Goal: Task Accomplishment & Management: Complete application form

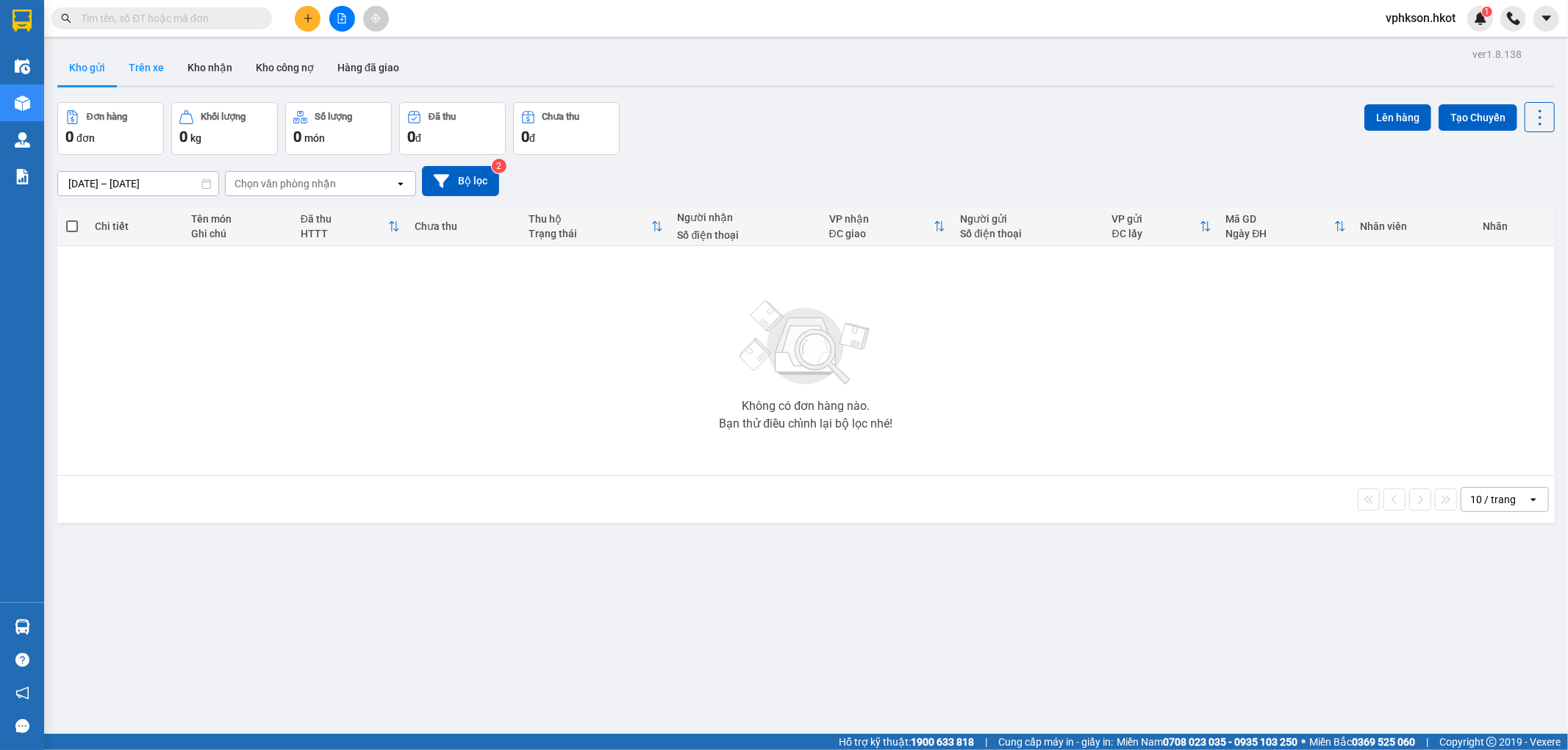
click at [158, 72] on button "Trên xe" at bounding box center [146, 68] width 59 height 35
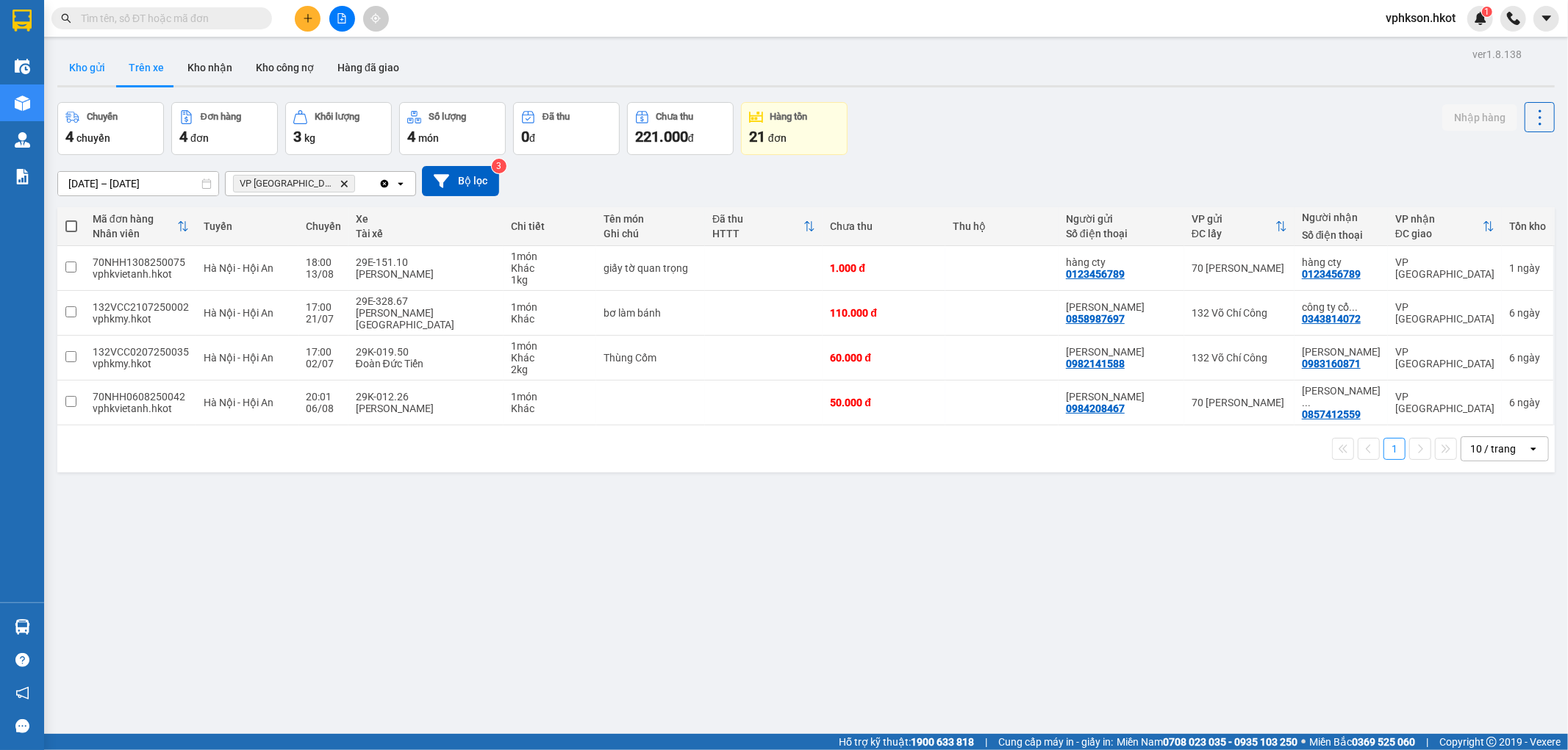
click at [90, 66] on button "Kho gửi" at bounding box center [87, 68] width 59 height 35
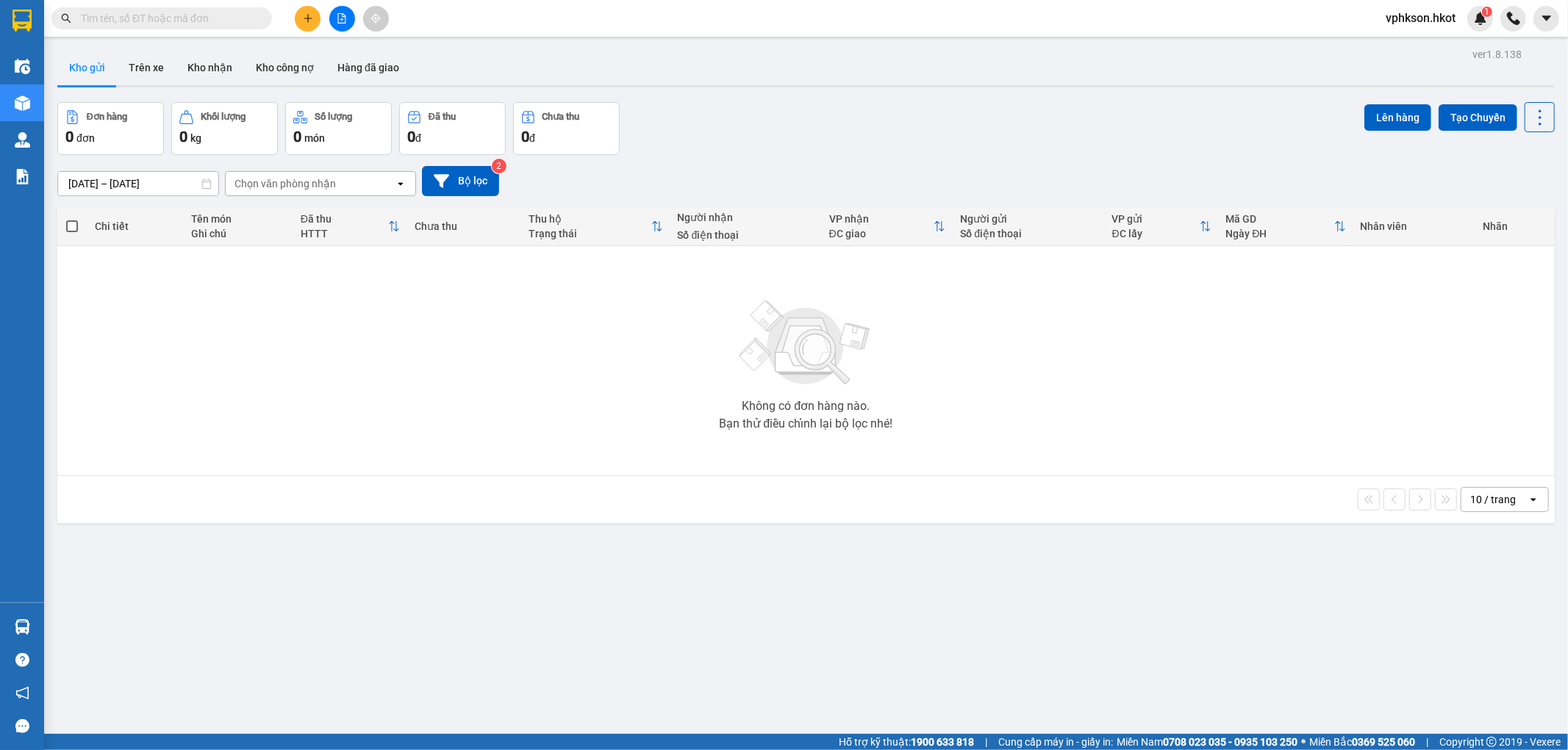
click at [165, 186] on input "[DATE] – [DATE]" at bounding box center [138, 184] width 160 height 24
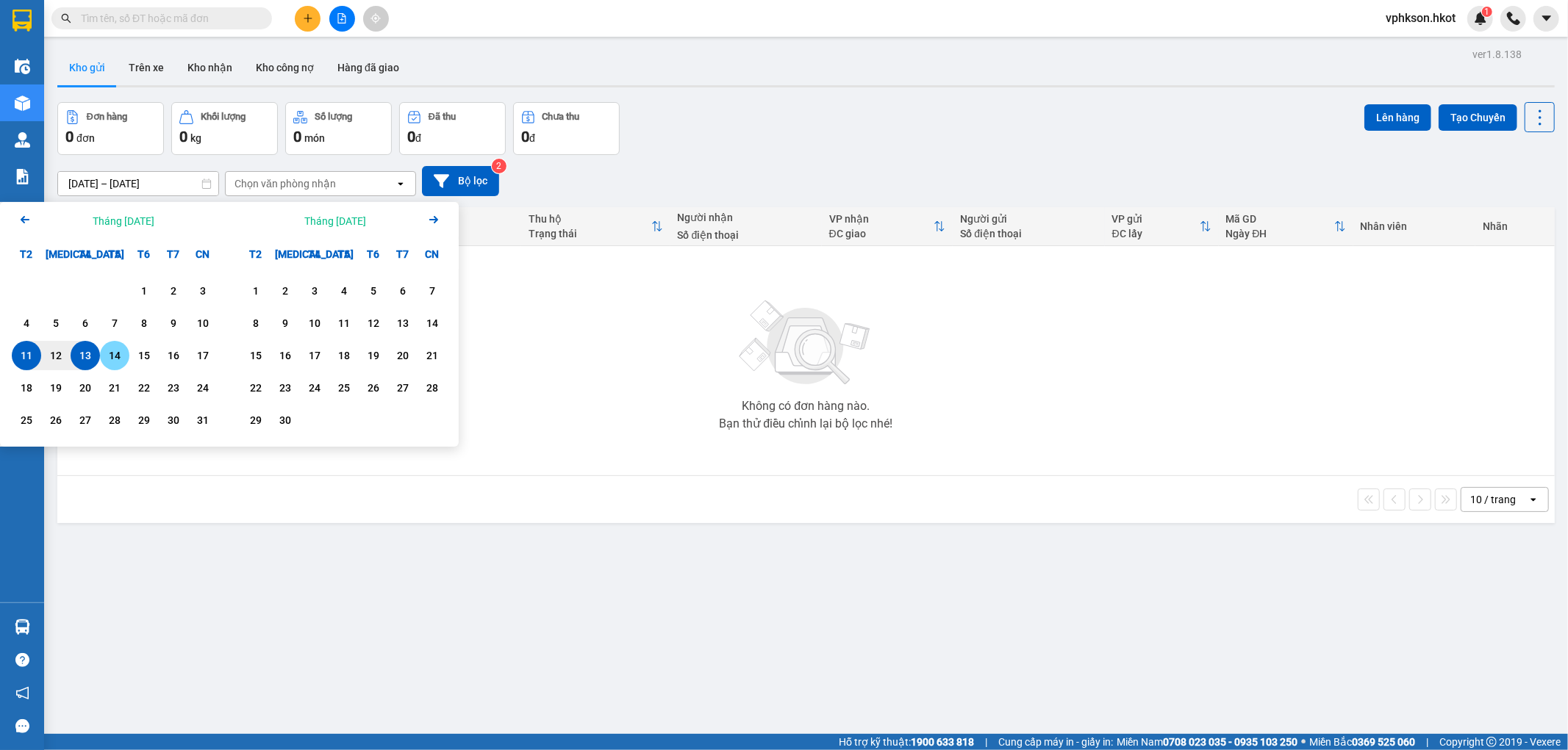
click at [116, 350] on div "14" at bounding box center [115, 355] width 21 height 18
click at [57, 344] on div "12" at bounding box center [56, 356] width 29 height 29
type input "[DATE] – [DATE]"
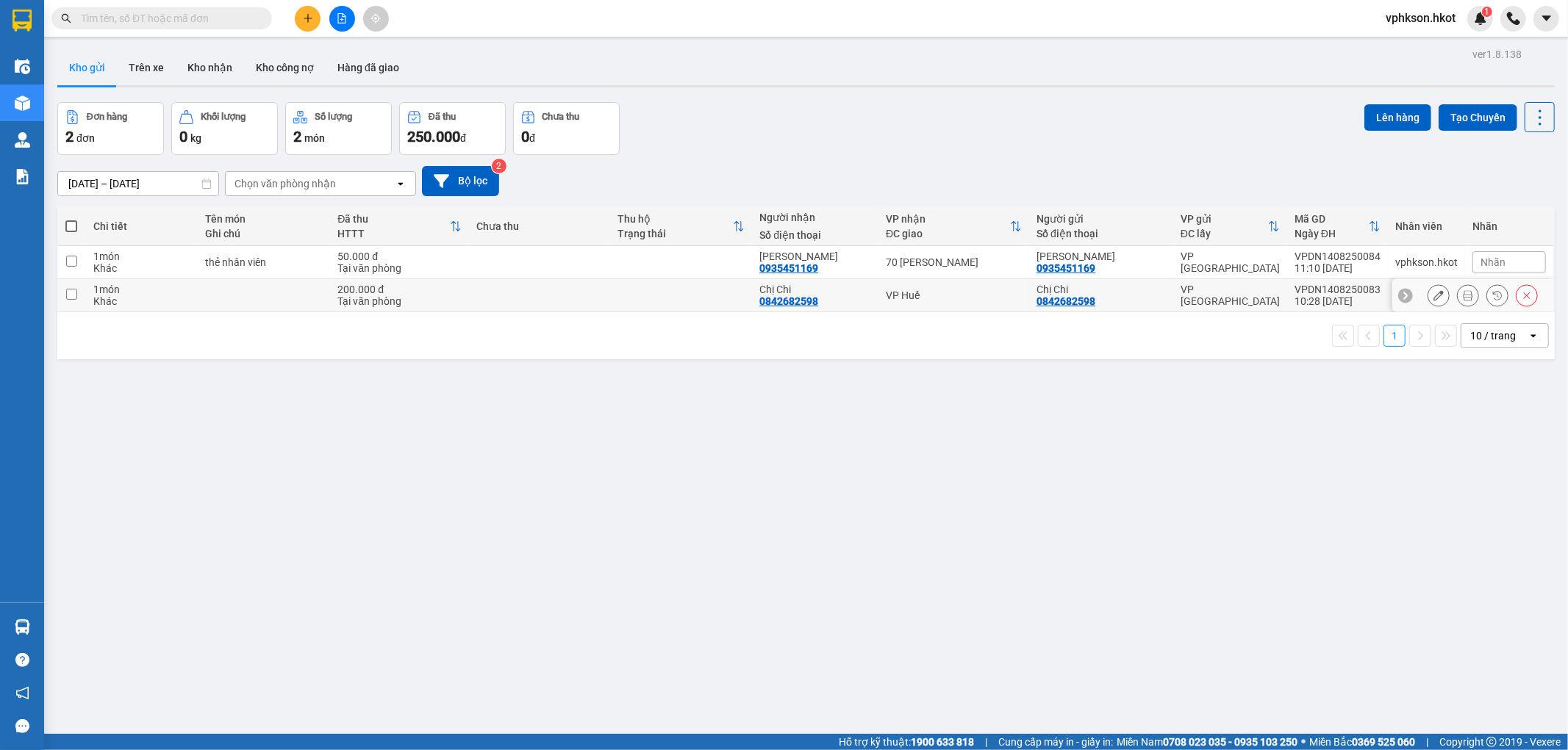
click at [1428, 287] on button at bounding box center [1438, 295] width 21 height 25
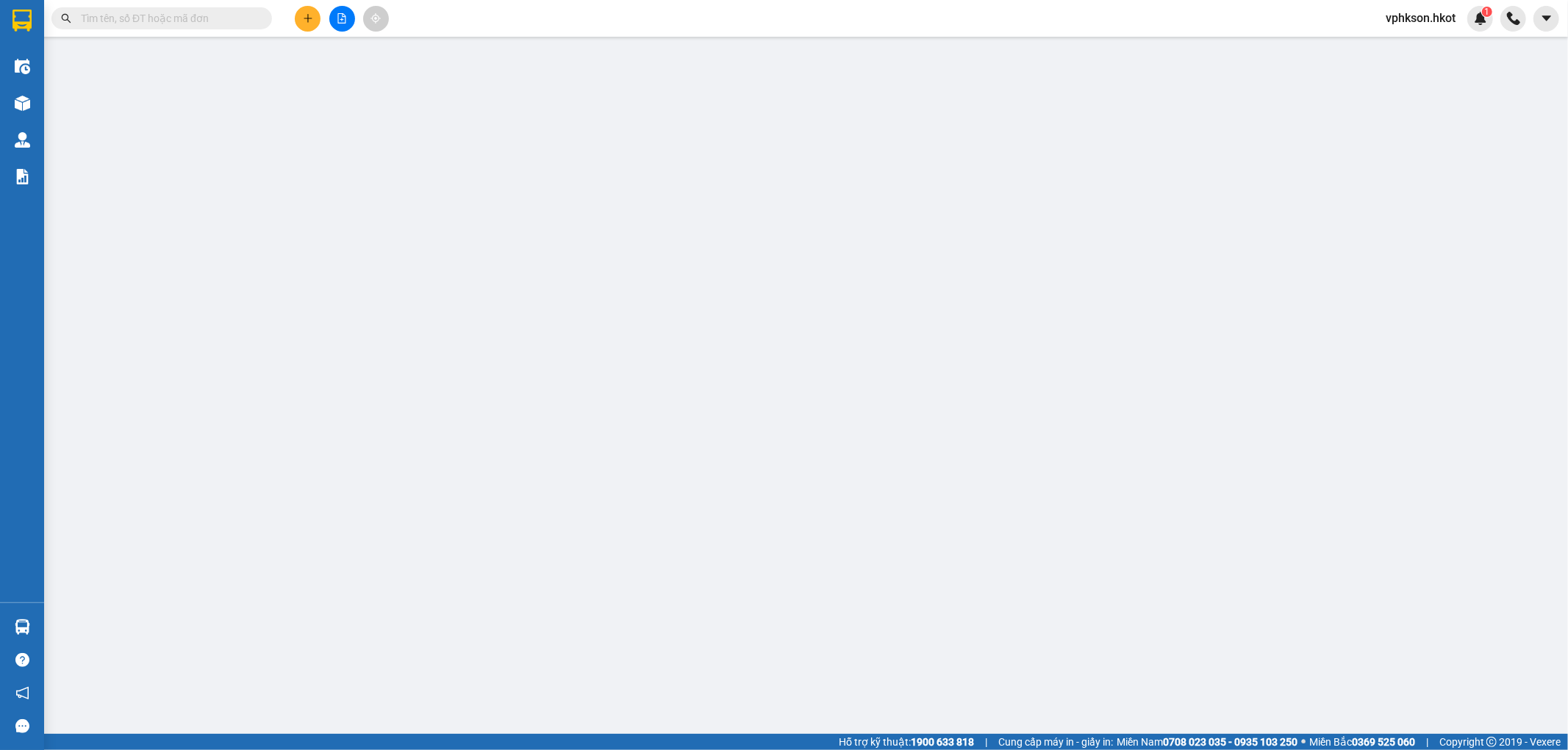
type input "0842682598"
type input "Chị Chi"
type input "0842682598"
type input "Chị Chi"
type input "200.000"
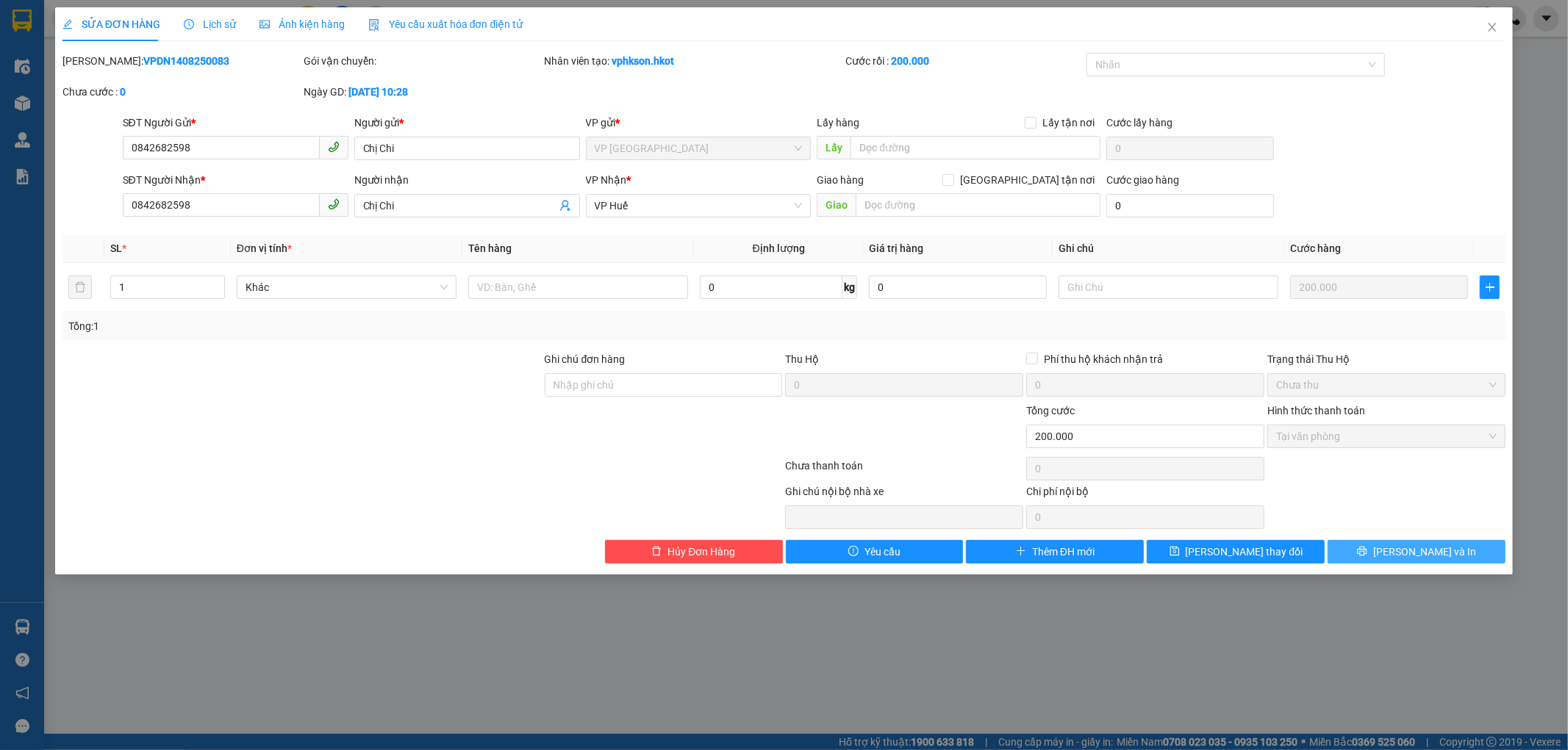
click at [1460, 553] on button "[PERSON_NAME] và In" at bounding box center [1416, 552] width 178 height 24
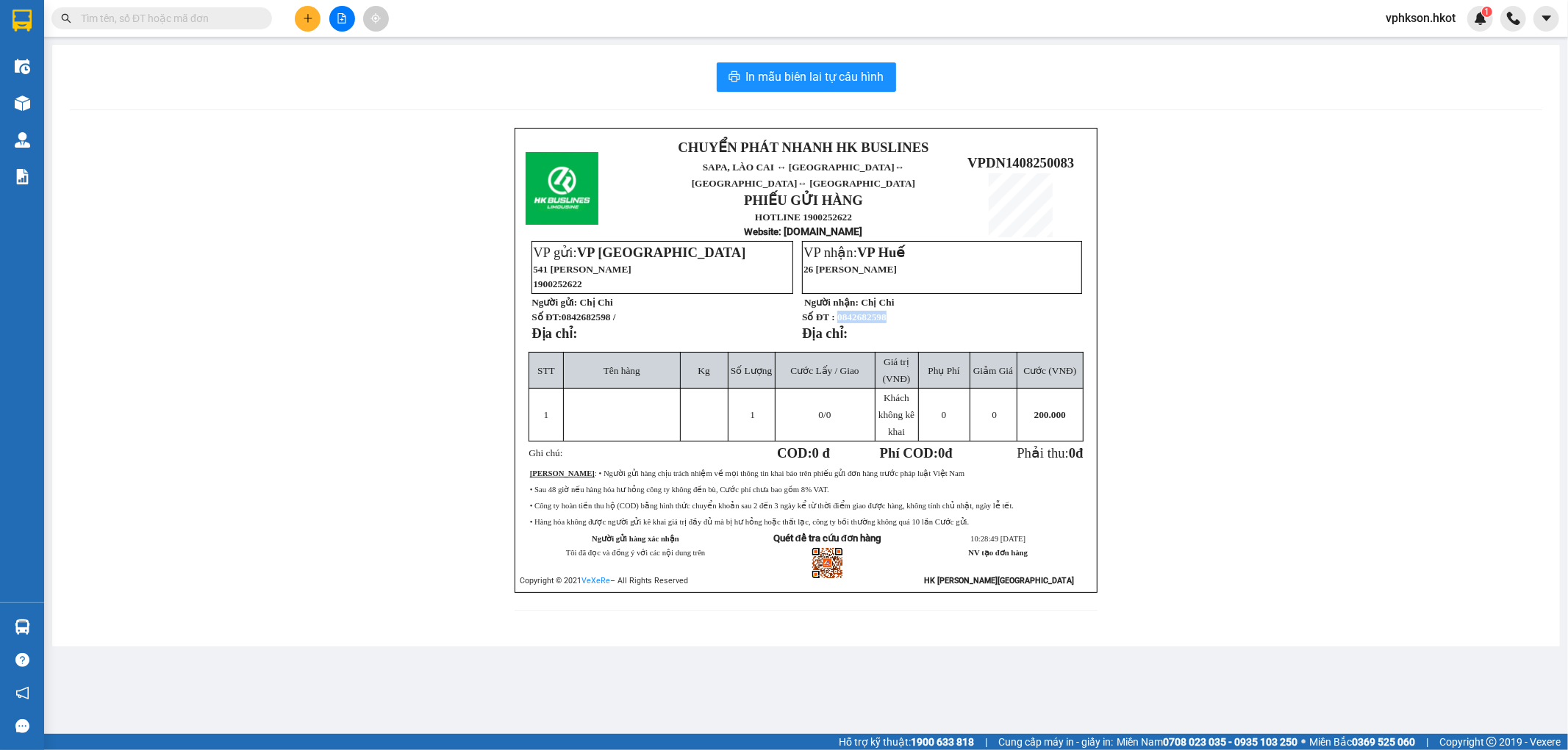
drag, startPoint x: 842, startPoint y: 310, endPoint x: 900, endPoint y: 310, distance: 58.0
click at [900, 311] on p "Số ĐT : 0842682598" at bounding box center [941, 317] width 278 height 12
click at [228, 12] on input "text" at bounding box center [168, 18] width 174 height 16
paste input "0812058535"
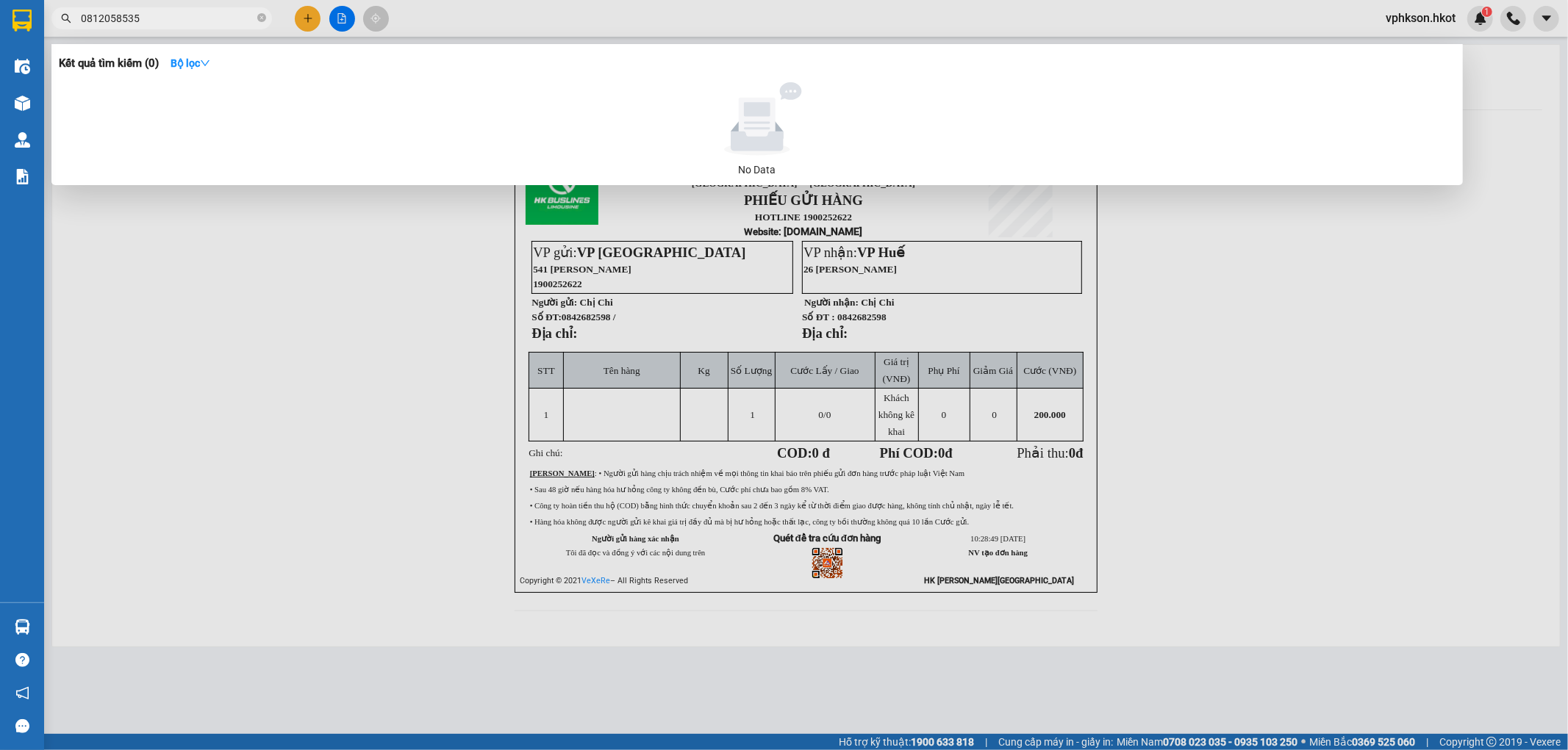
click at [235, 21] on input "0812058535" at bounding box center [168, 18] width 174 height 16
type input "0812058535"
click at [493, 15] on div at bounding box center [784, 375] width 1568 height 750
click at [261, 20] on icon "close-circle" at bounding box center [261, 17] width 8 height 8
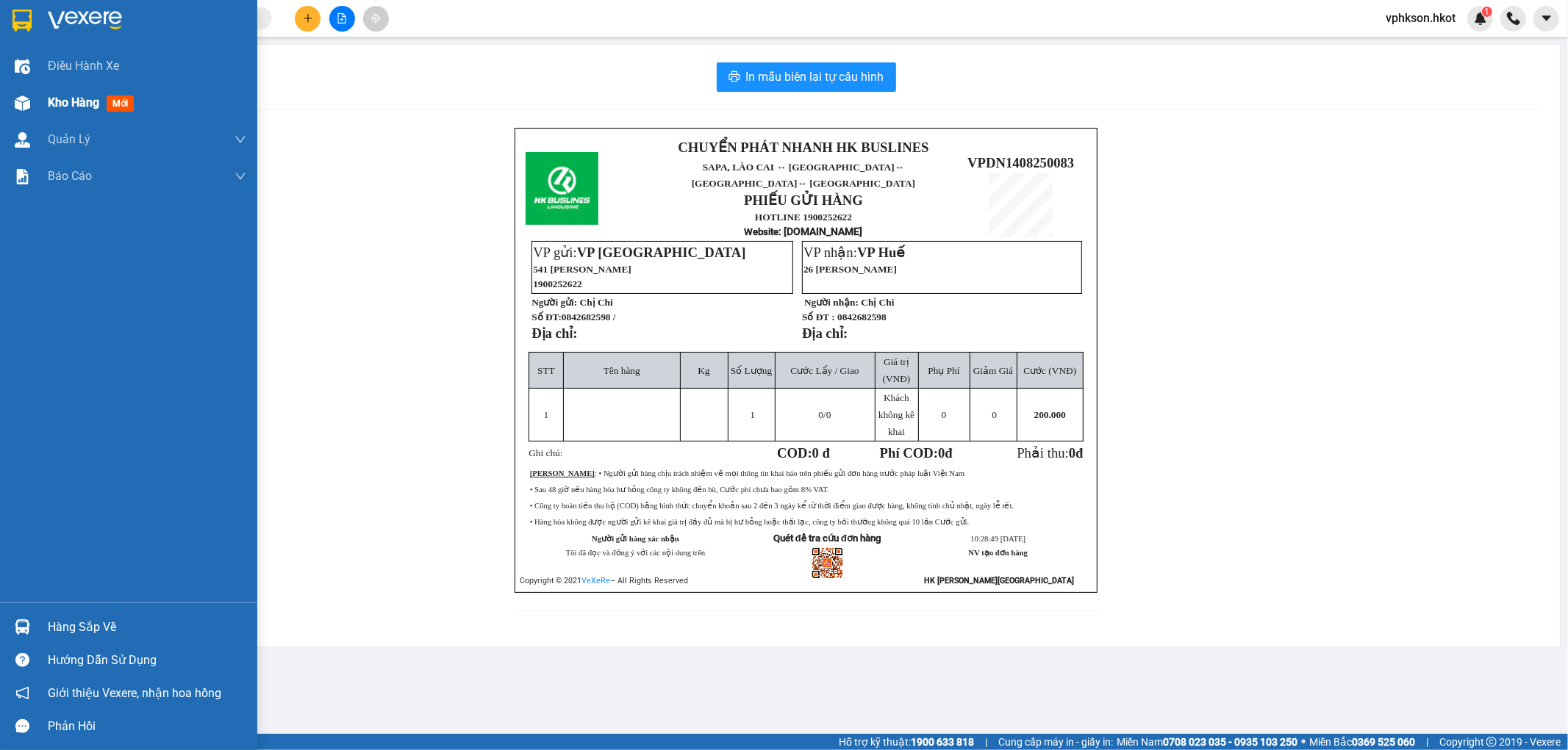
click at [68, 97] on span "Kho hàng" at bounding box center [73, 102] width 51 height 14
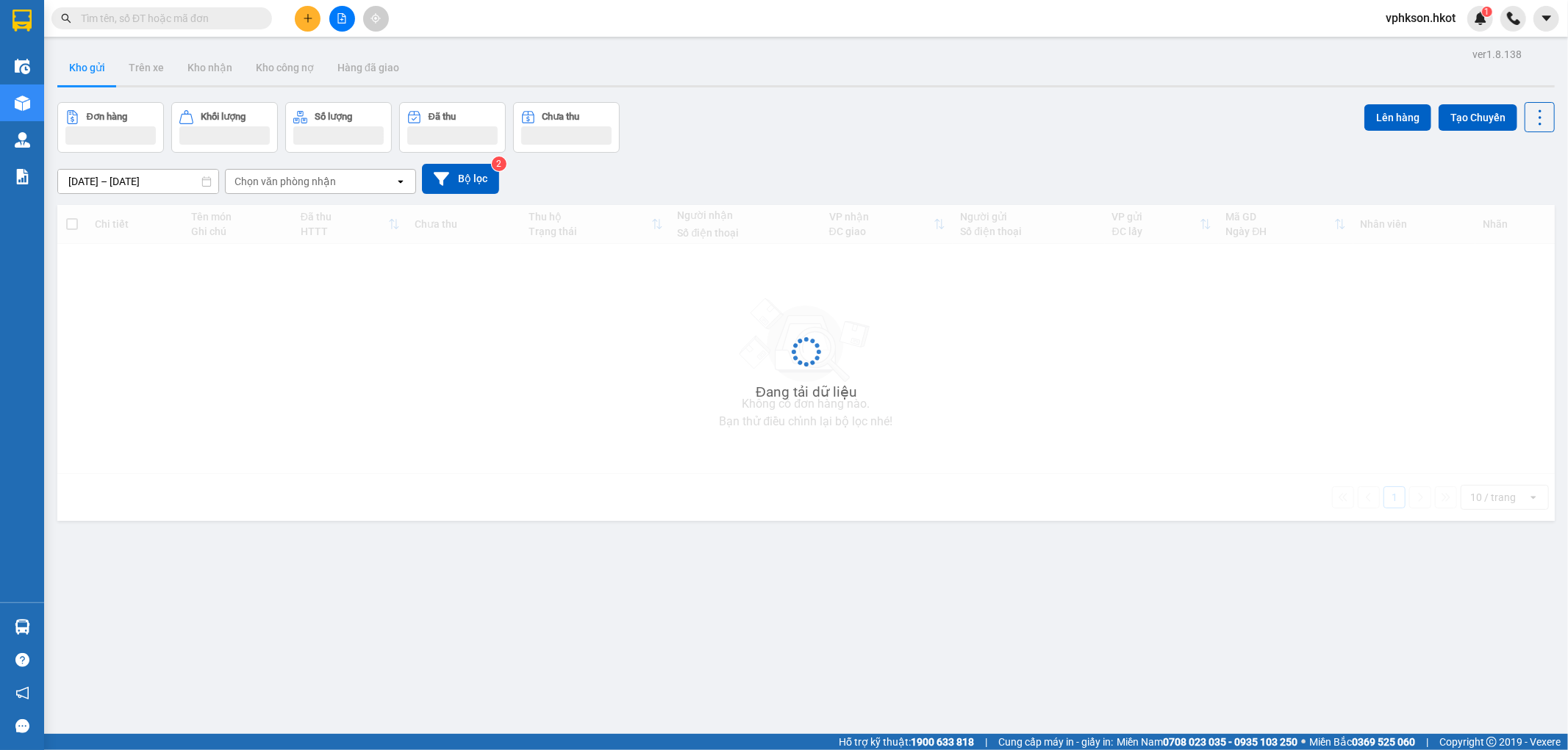
click at [168, 15] on input "text" at bounding box center [168, 18] width 174 height 16
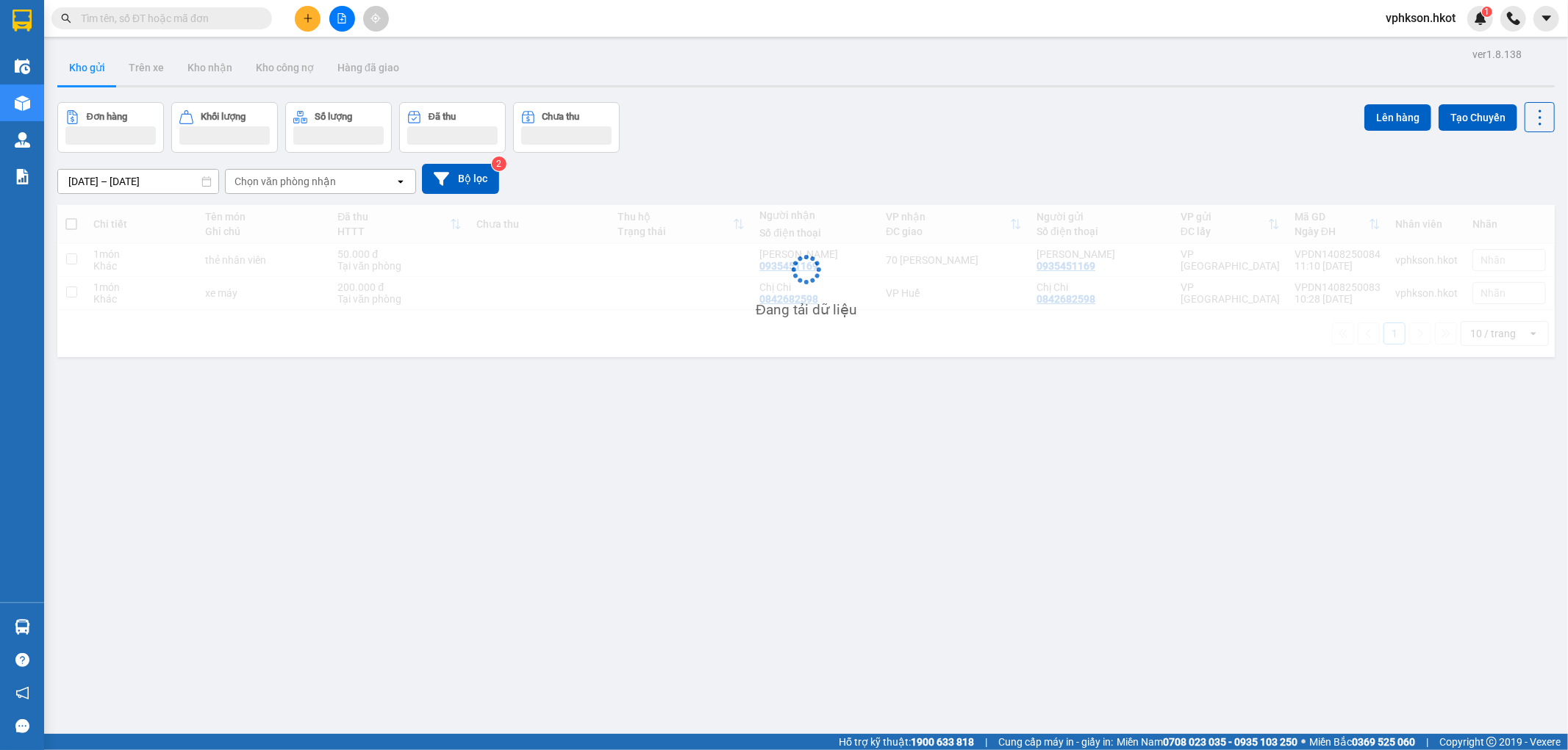
paste input "0812058535"
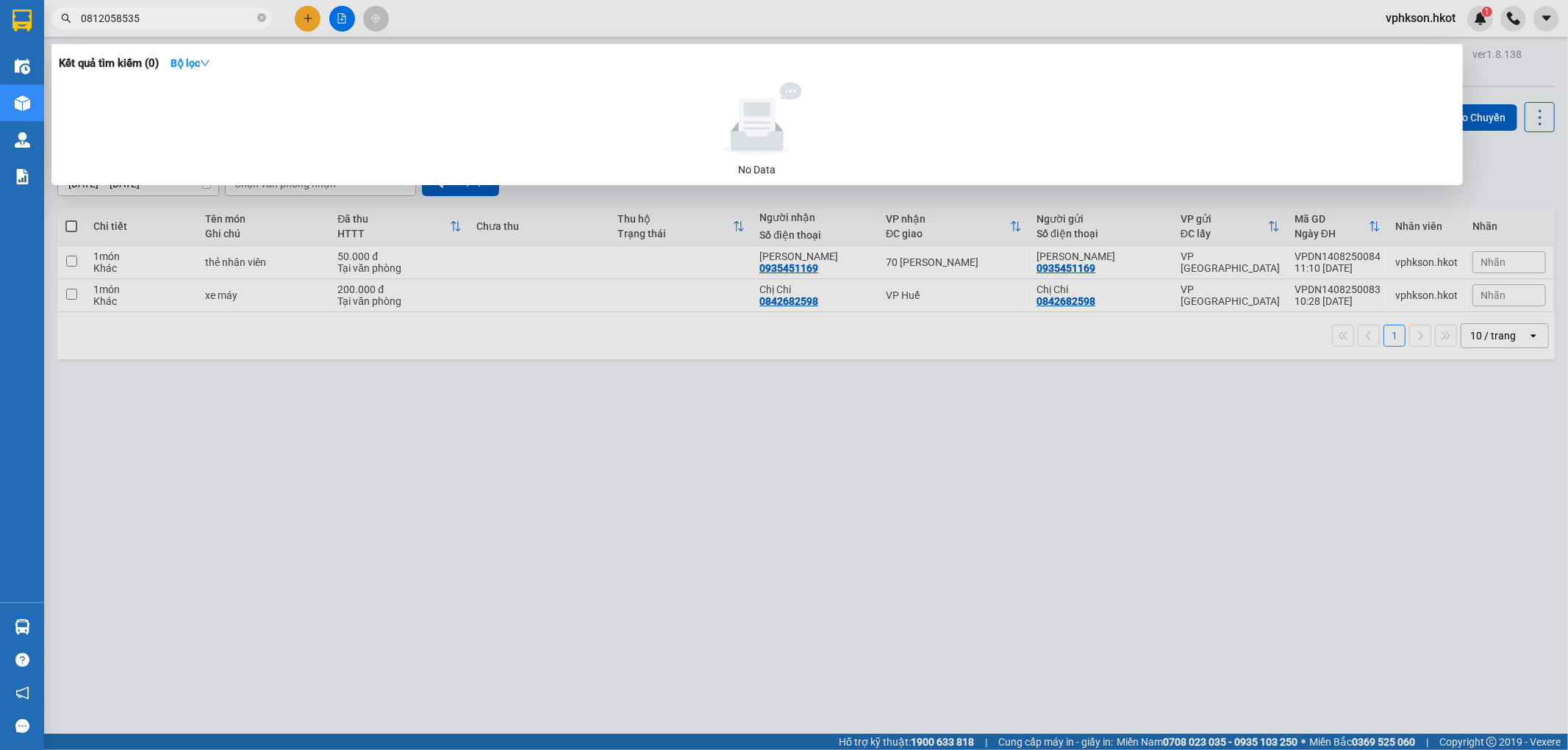
type input "0812058535"
click at [1252, 436] on div at bounding box center [784, 375] width 1568 height 750
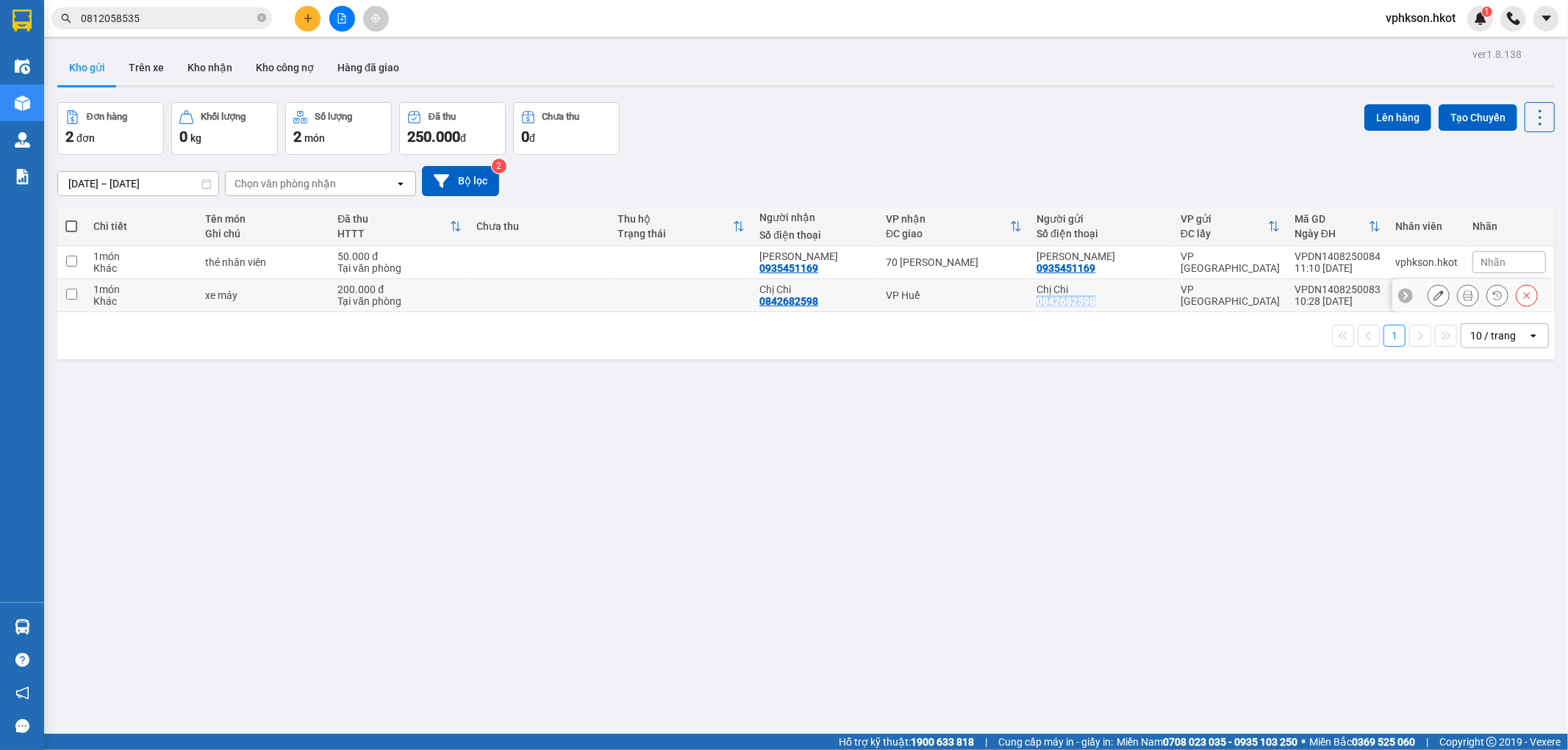
drag, startPoint x: 1106, startPoint y: 300, endPoint x: 1037, endPoint y: 304, distance: 69.1
click at [1037, 304] on div "Chị Chi 0842682598" at bounding box center [1101, 295] width 129 height 24
checkbox input "true"
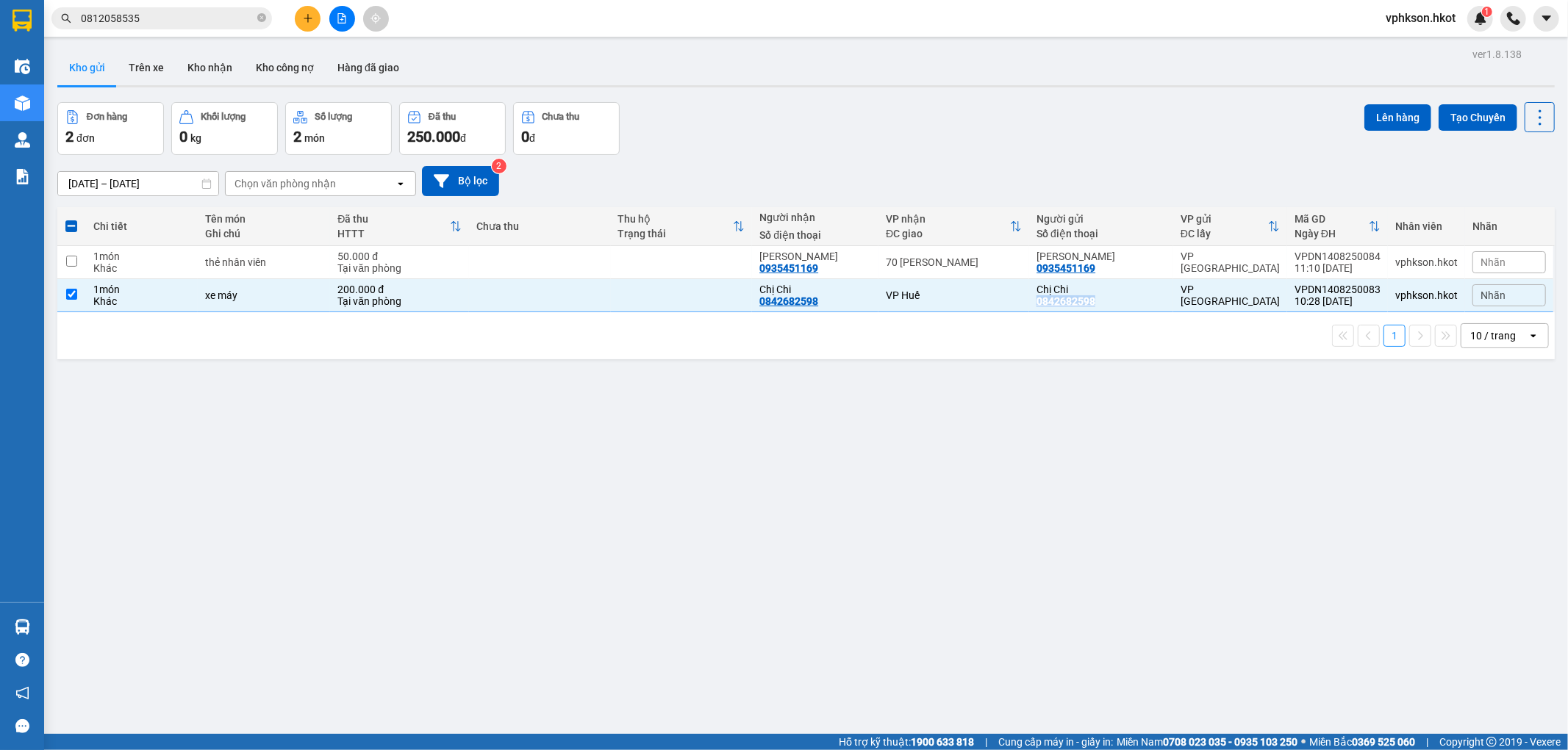
copy div "0842682598"
click at [144, 12] on input "0812058535" at bounding box center [168, 18] width 174 height 16
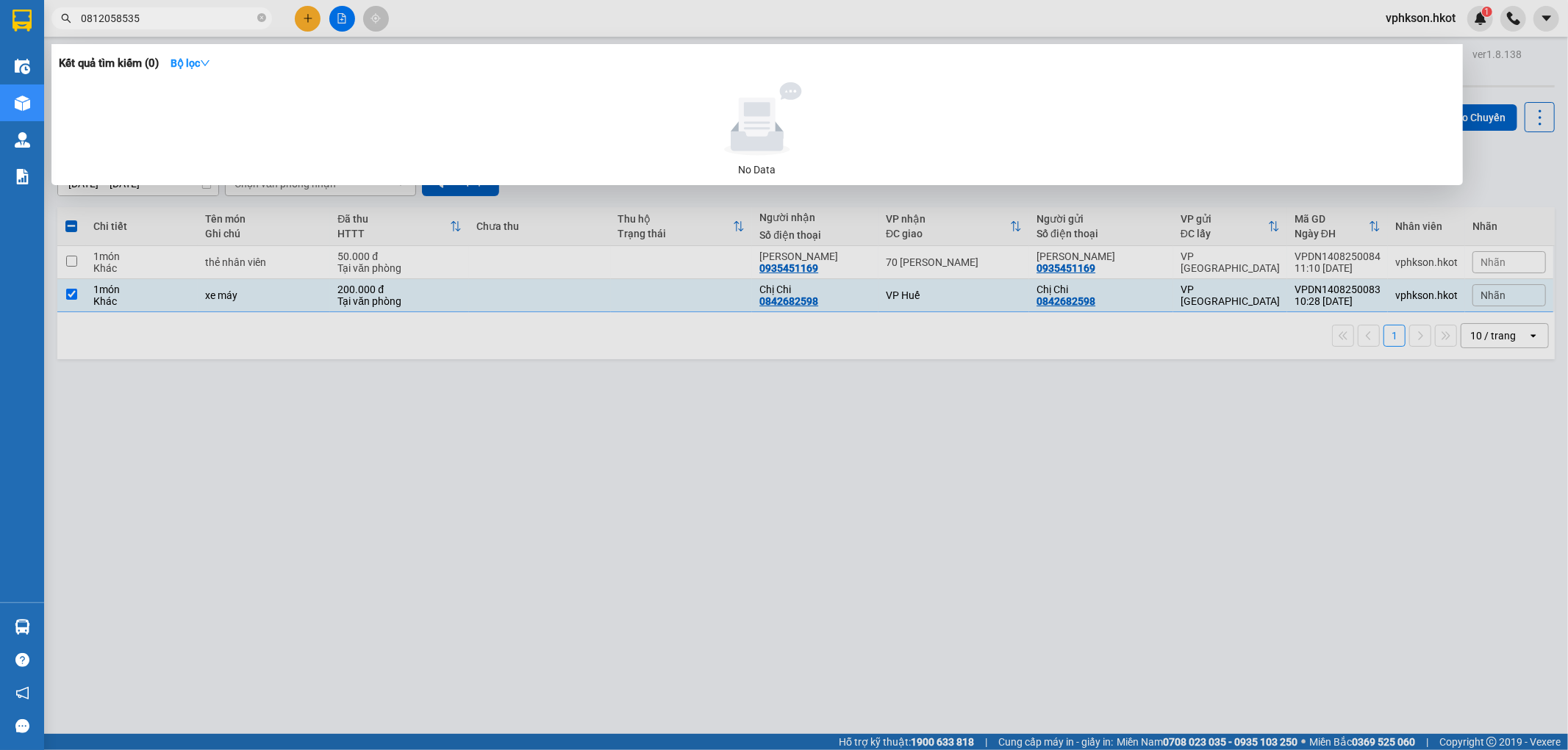
drag, startPoint x: 145, startPoint y: 12, endPoint x: 31, endPoint y: -3, distance: 115.0
click at [31, 0] on html "Kết quả tìm kiếm ( 0 ) Bộ lọc No Data 0812058535 vphkson.hkot 1 Điều hành xe Kh…" at bounding box center [784, 375] width 1568 height 750
paste input "42682598"
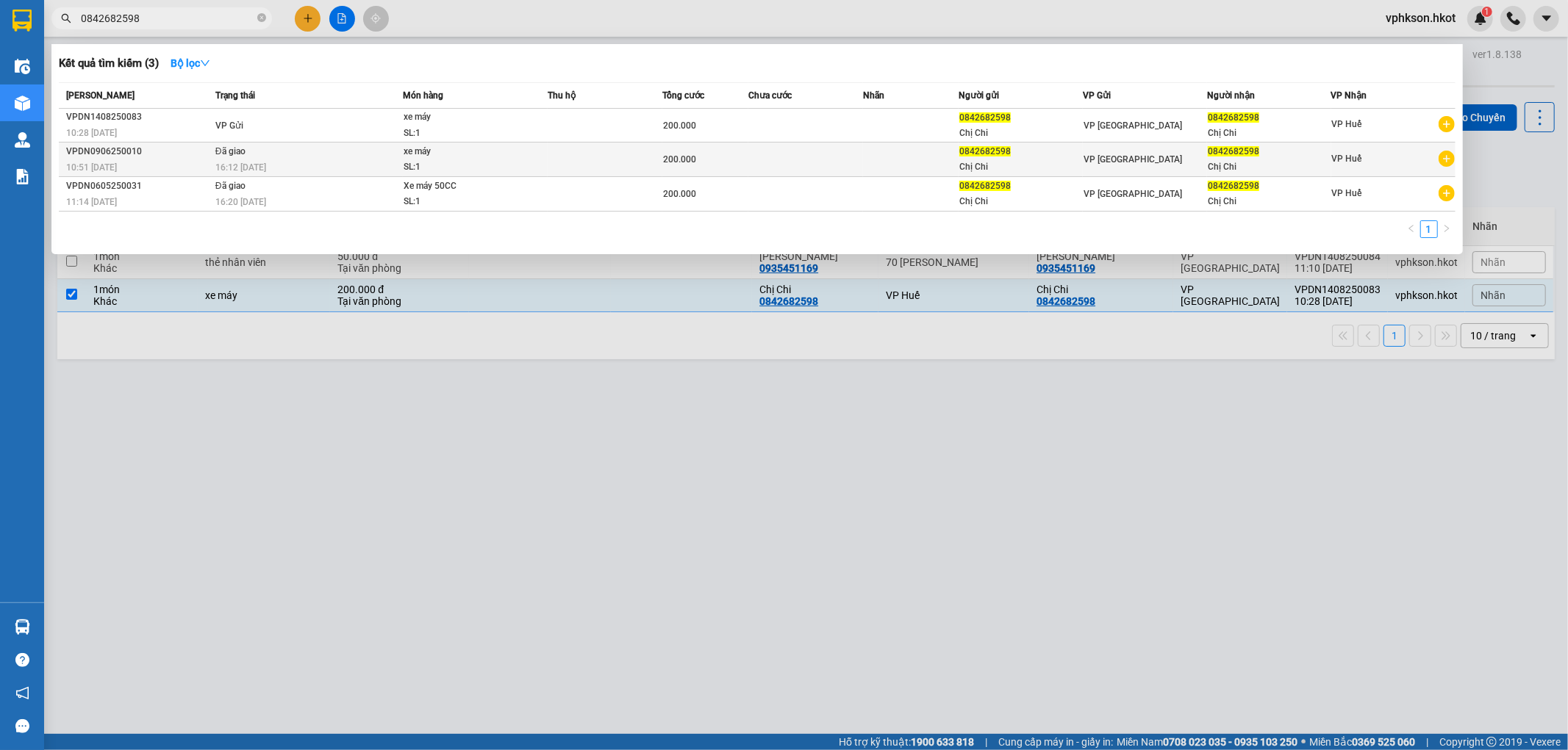
type input "0842682598"
click at [347, 173] on div "16:12 - 10/06" at bounding box center [308, 168] width 187 height 16
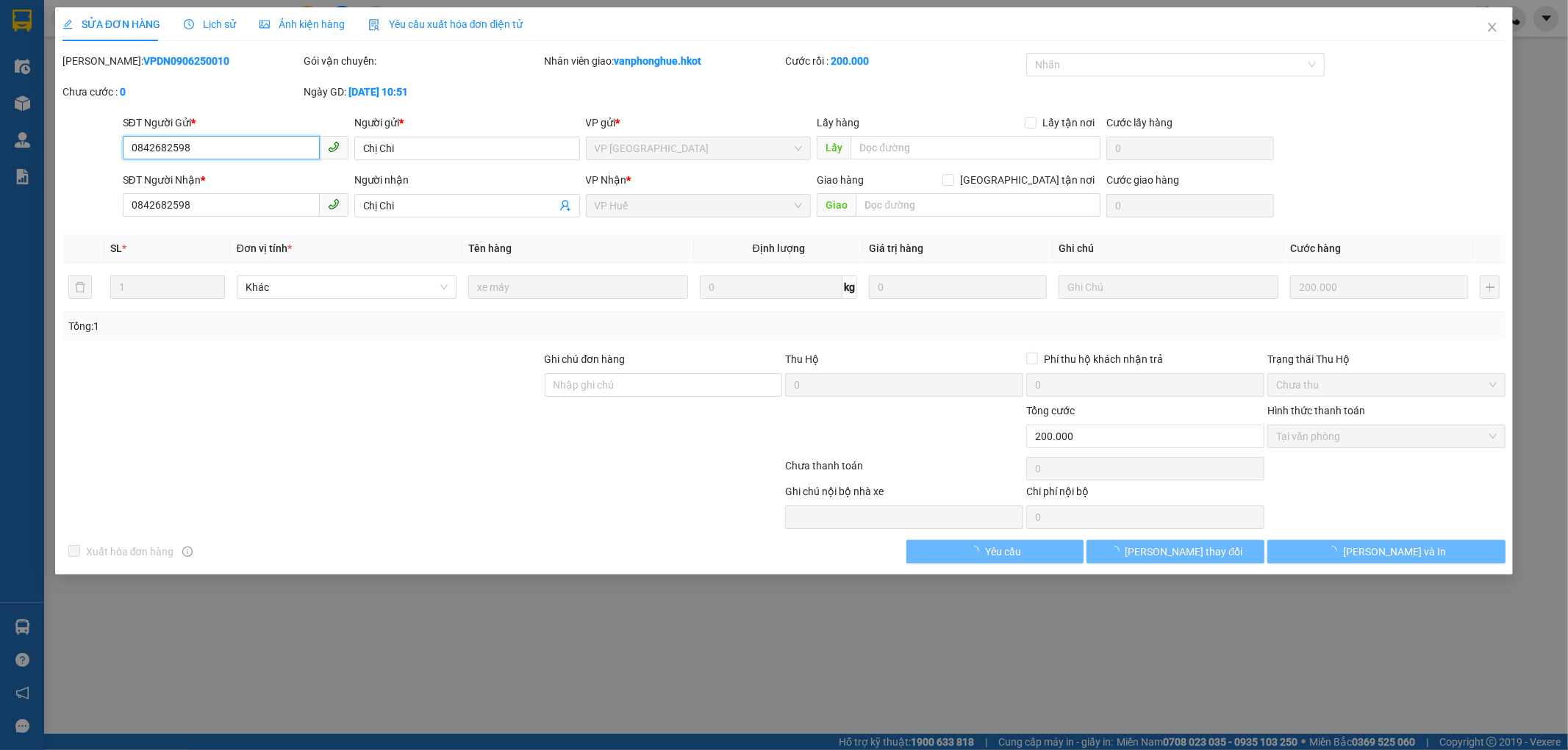
type input "0842682598"
type input "Chị Chi"
type input "0842682598"
type input "Chị Chi"
type input "200.000"
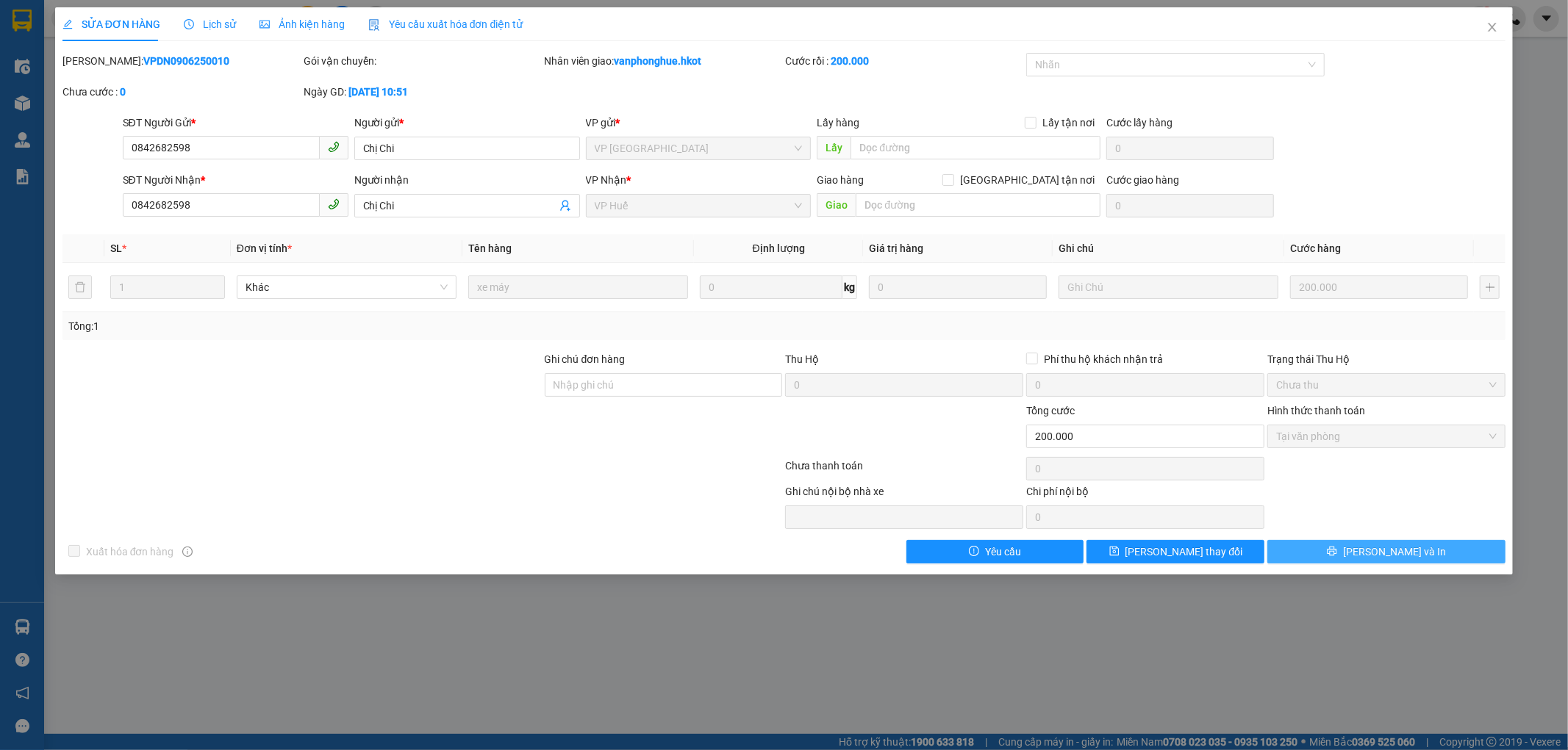
click at [1387, 552] on span "[PERSON_NAME] và In" at bounding box center [1394, 552] width 103 height 16
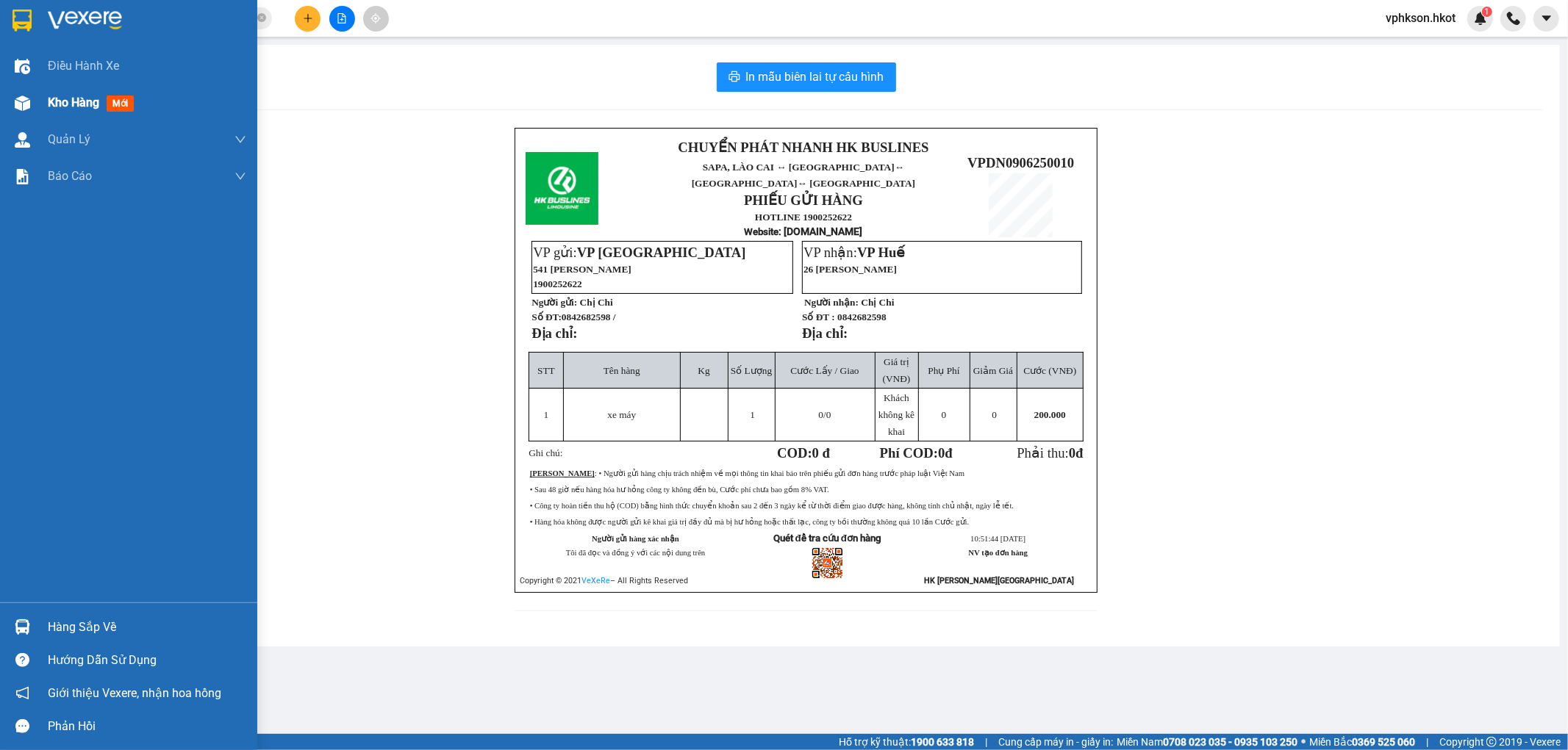
click at [77, 101] on span "Kho hàng" at bounding box center [73, 102] width 51 height 14
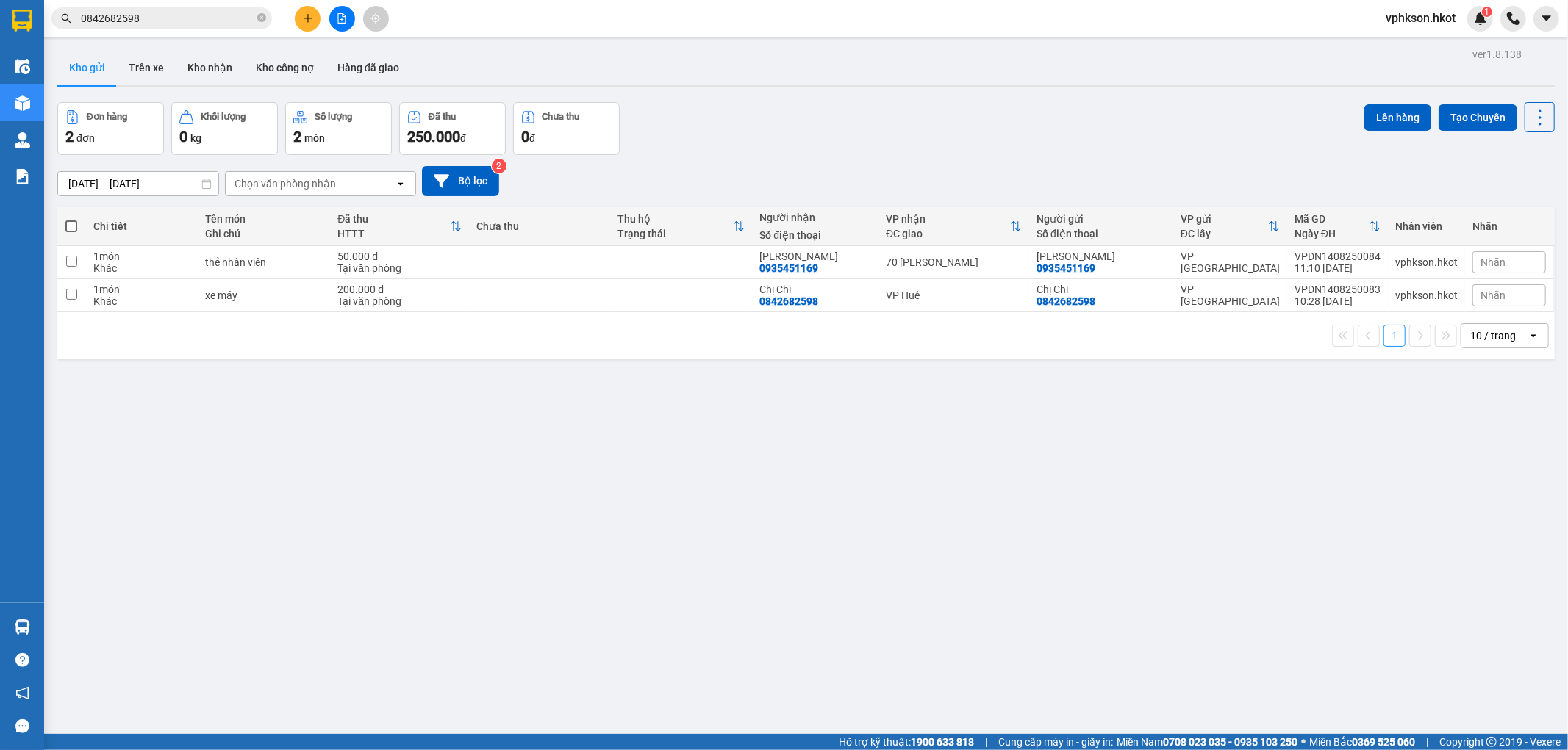
click at [136, 22] on input "0842682598" at bounding box center [168, 18] width 174 height 16
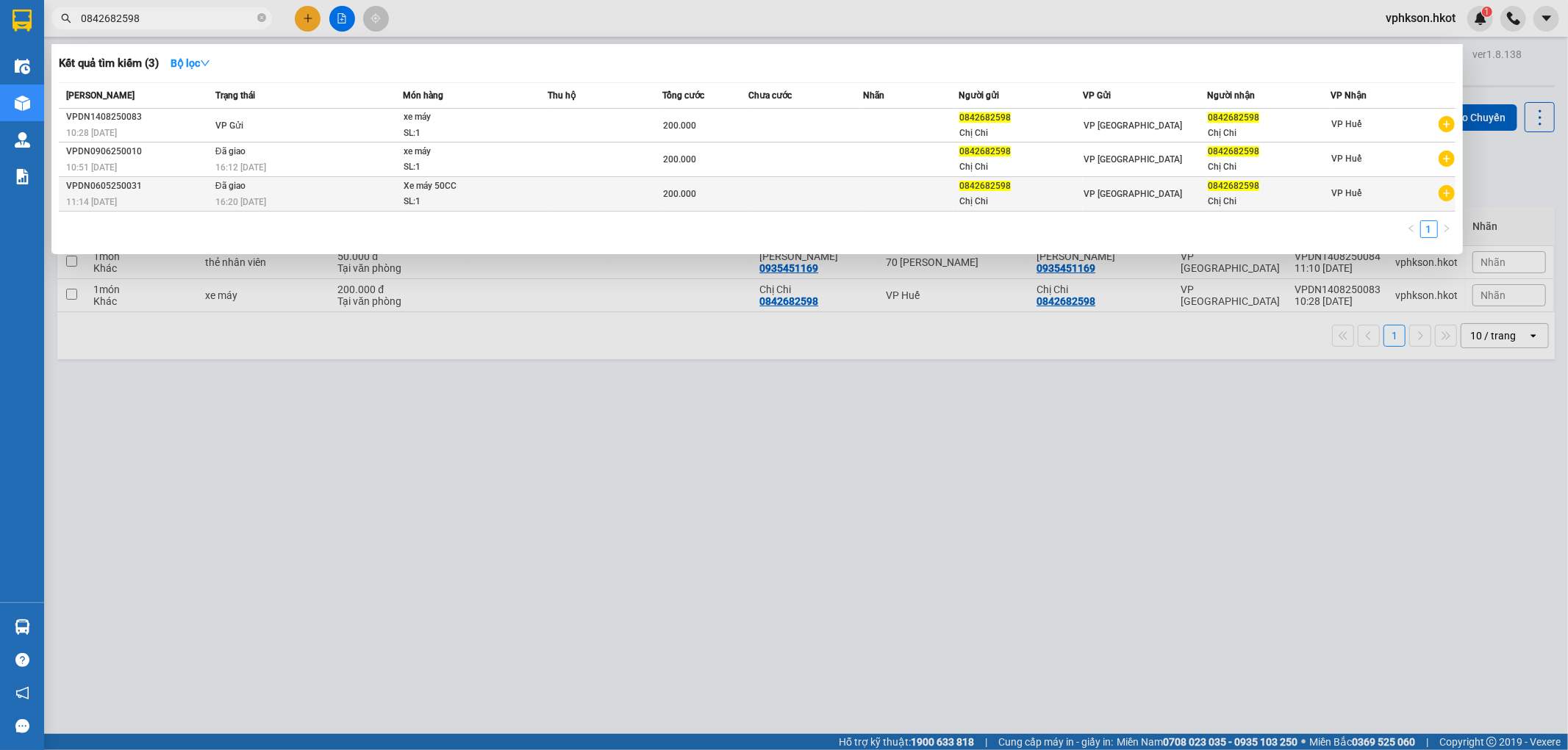
click at [1160, 199] on div "VP [GEOGRAPHIC_DATA]" at bounding box center [1145, 194] width 123 height 16
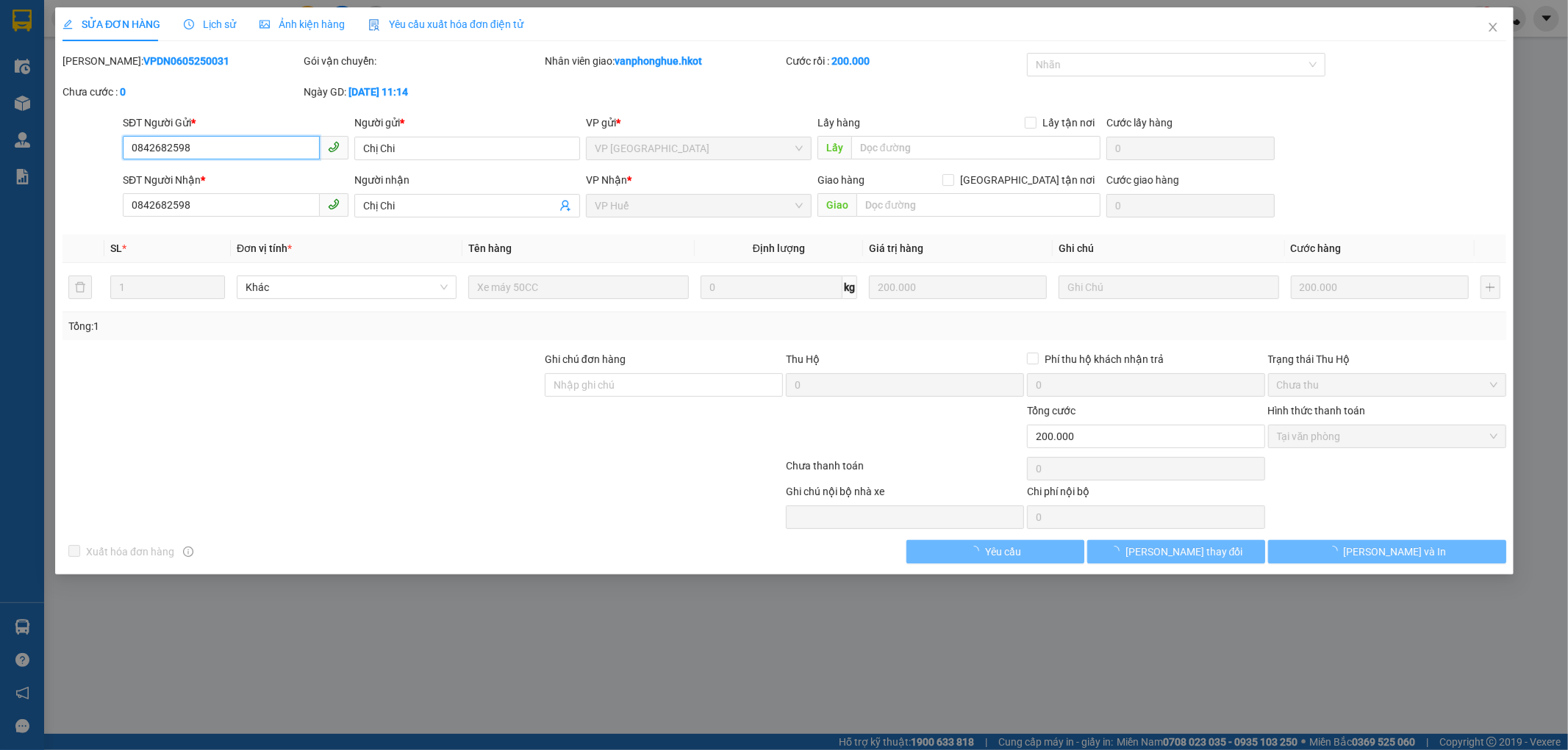
type input "0842682598"
type input "Chị Chi"
type input "0842682598"
type input "Chị Chi"
type input "200.000"
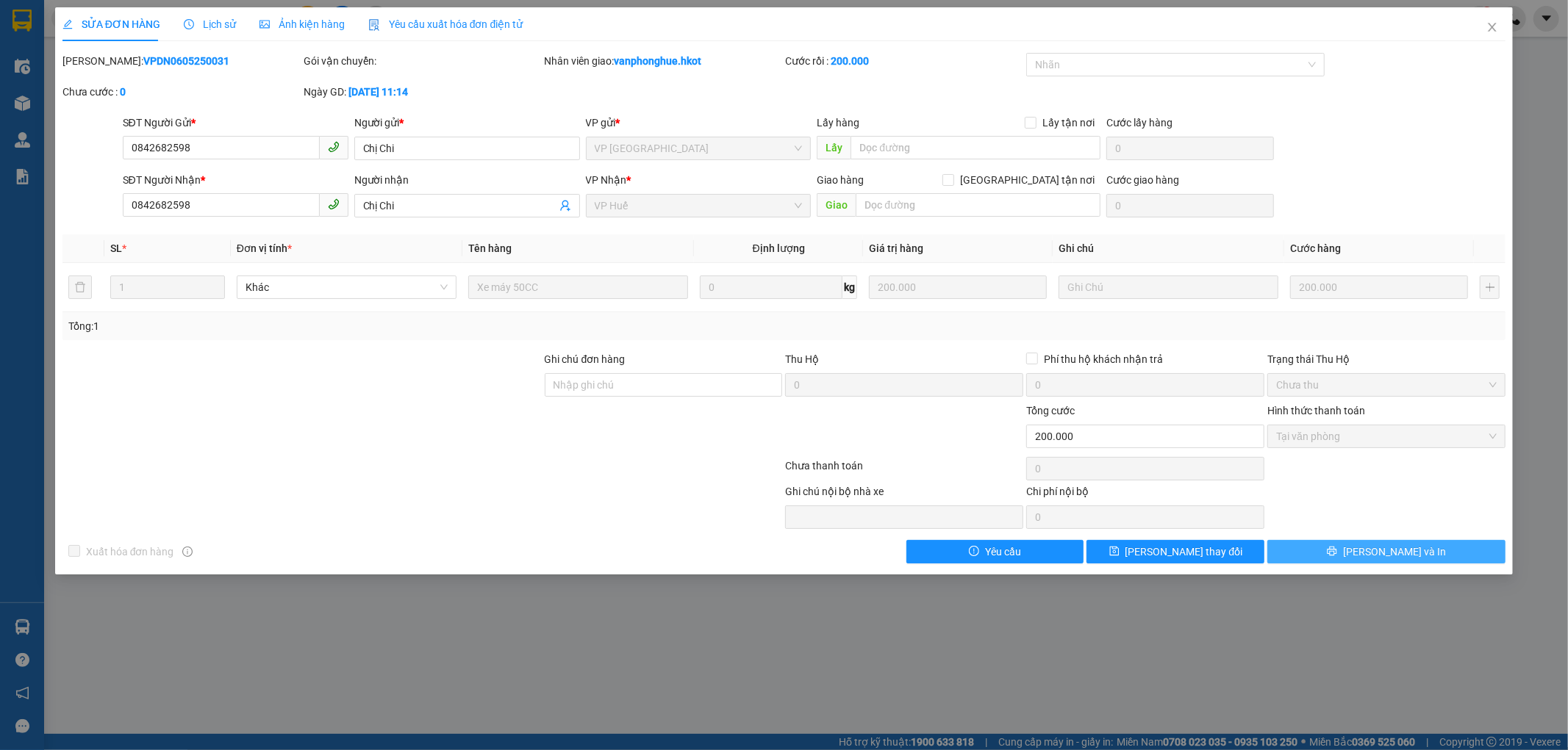
click at [1420, 557] on button "[PERSON_NAME] và In" at bounding box center [1387, 552] width 238 height 24
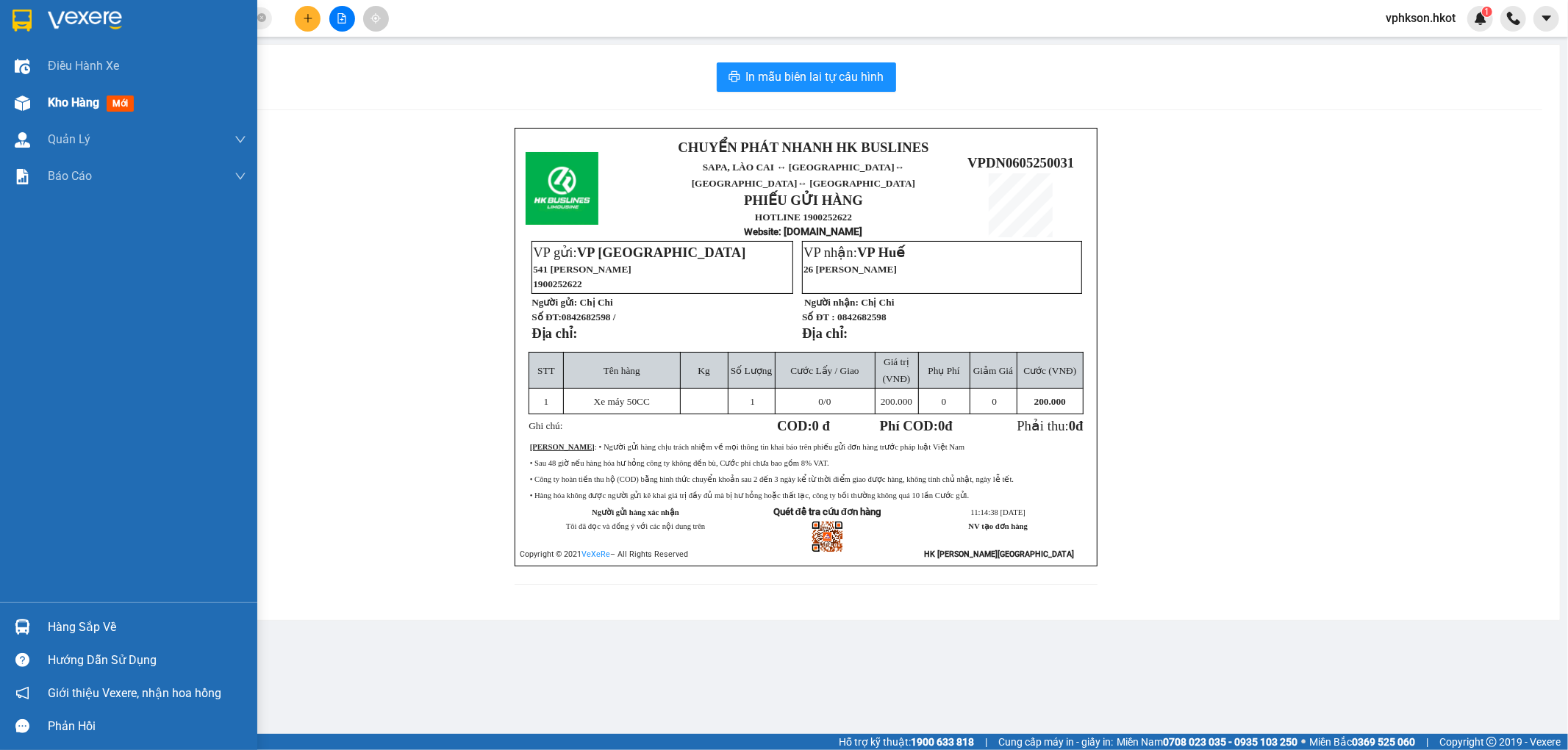
click at [69, 105] on span "Kho hàng" at bounding box center [73, 102] width 51 height 14
